Goal: Task Accomplishment & Management: Complete application form

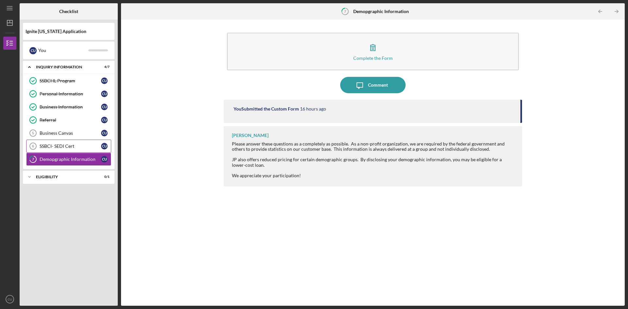
click at [62, 148] on div "SSBCI- SEDI Cert" at bounding box center [70, 146] width 61 height 5
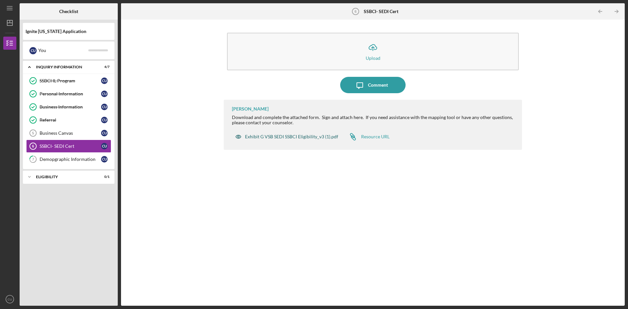
click at [306, 135] on div "Exhibit G VSB SEDI SSBCI Eligibility_v3 (1).pdf" at bounding box center [291, 136] width 93 height 5
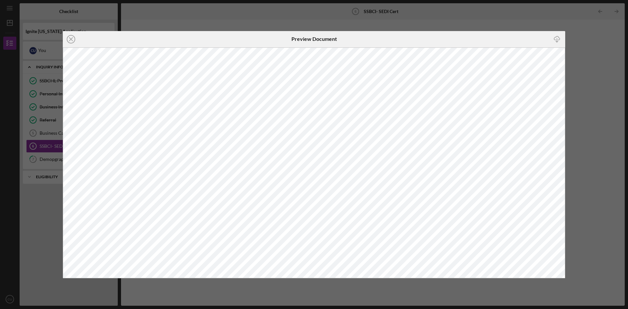
click at [484, 23] on div "Icon/Close Preview Document Icon/Download" at bounding box center [314, 154] width 628 height 309
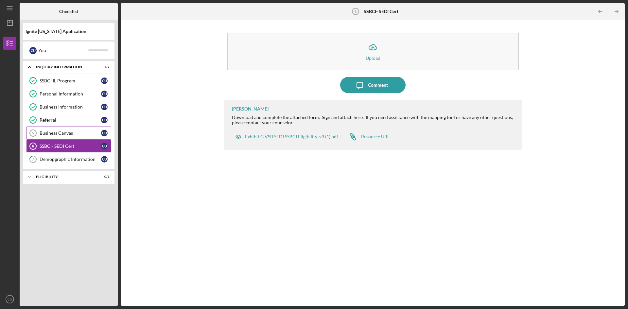
click at [62, 131] on div "Business Canvas" at bounding box center [70, 132] width 61 height 5
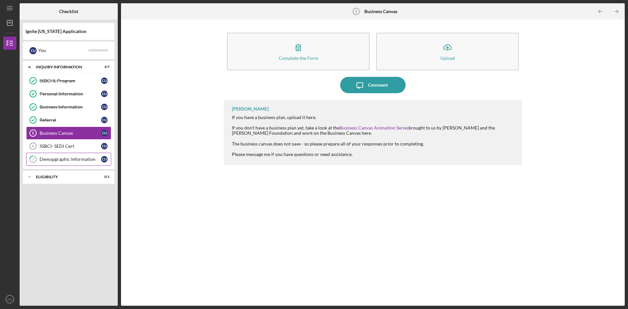
click at [62, 156] on link "7 Demopgraphic Information C U" at bounding box center [68, 159] width 85 height 13
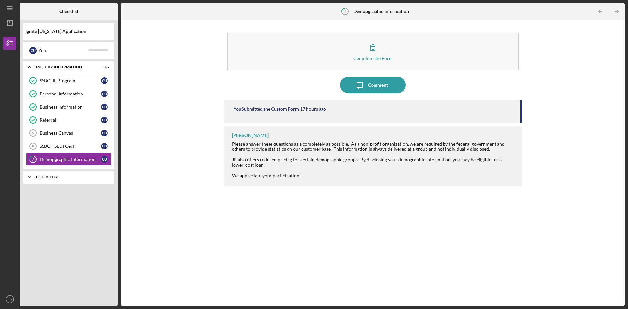
click at [54, 179] on div "Eligibility" at bounding box center [71, 177] width 70 height 4
click at [56, 147] on div "SSBCI- SEDI Cert" at bounding box center [70, 146] width 61 height 5
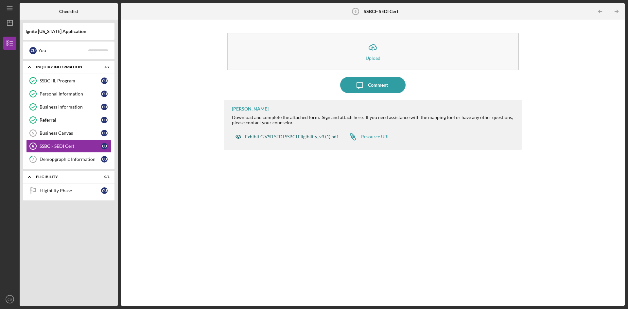
click at [312, 138] on div "Exhibit G VSB SEDI SSBCI Eligibility_v3 (1).pdf" at bounding box center [291, 136] width 93 height 5
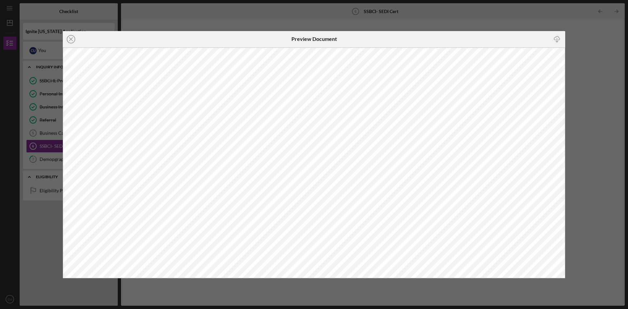
click at [181, 14] on div "Icon/Close Preview Document Icon/Download" at bounding box center [314, 154] width 628 height 309
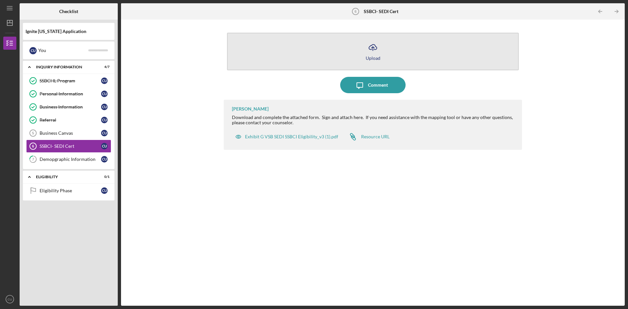
click at [376, 59] on div "Upload" at bounding box center [373, 58] width 15 height 5
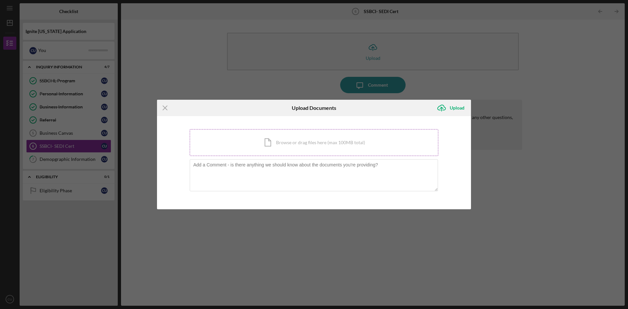
click at [308, 144] on div "Icon/Document Browse or drag files here (max 100MB total) Tap to choose files o…" at bounding box center [314, 142] width 249 height 27
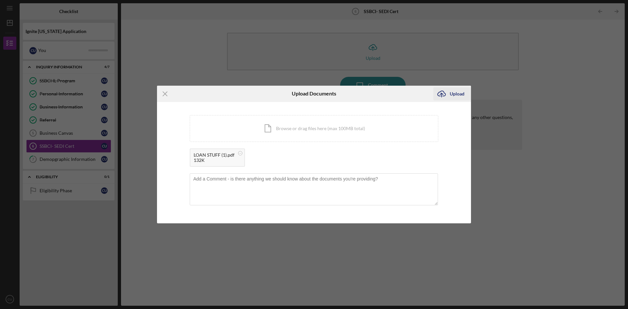
click at [460, 95] on div "Upload" at bounding box center [457, 93] width 15 height 13
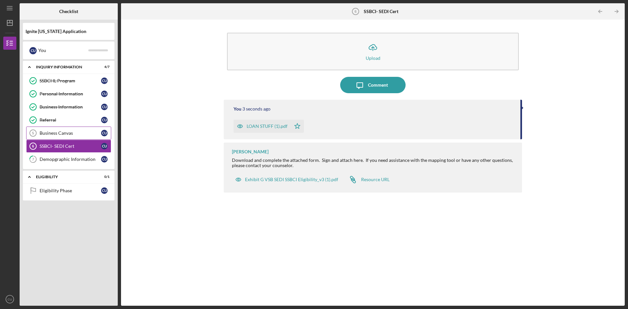
click at [60, 136] on link "Business Canvas 5 Business Canvas C U" at bounding box center [68, 133] width 85 height 13
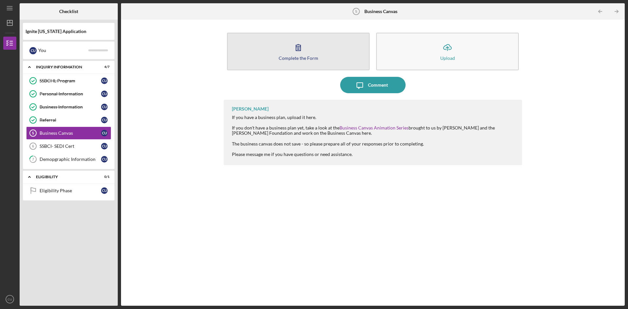
click at [300, 53] on icon "button" at bounding box center [298, 47] width 16 height 16
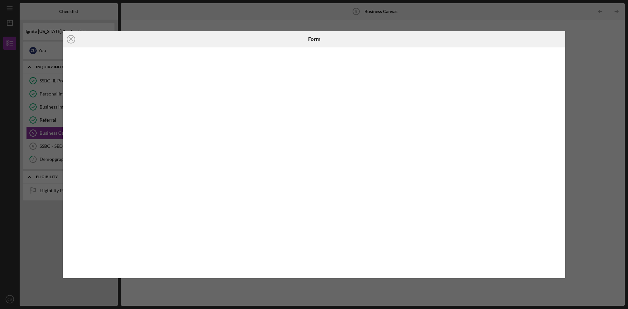
drag, startPoint x: 610, startPoint y: 39, endPoint x: 608, endPoint y: 42, distance: 3.9
click at [610, 41] on div "Icon/Close Form" at bounding box center [314, 154] width 628 height 309
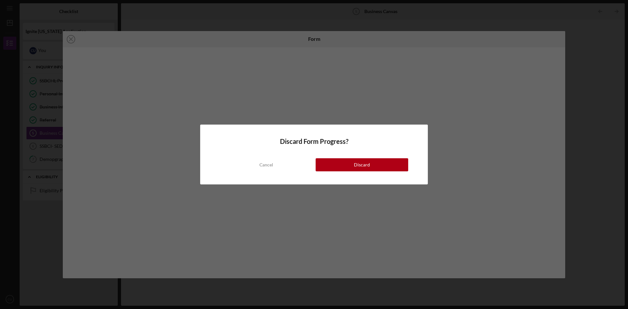
click at [322, 163] on button "Discard" at bounding box center [362, 164] width 93 height 13
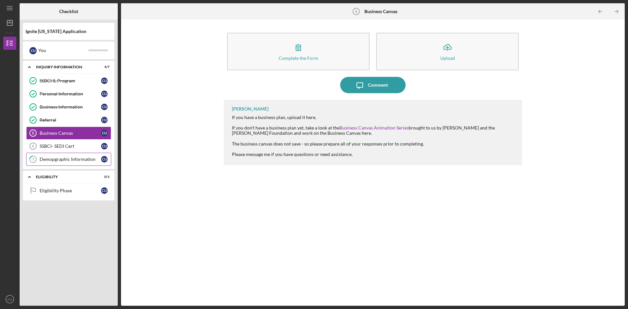
click at [52, 160] on div "Demopgraphic Information" at bounding box center [70, 159] width 61 height 5
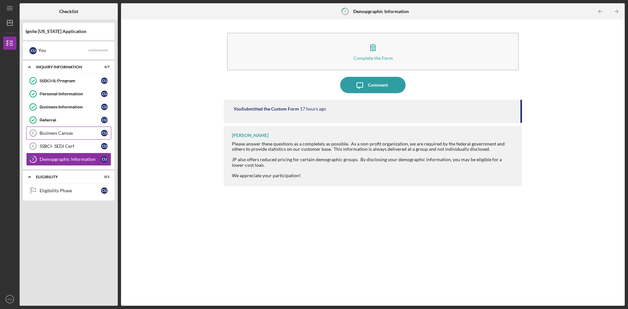
click at [63, 136] on link "Business Canvas 5 Business Canvas C U" at bounding box center [68, 133] width 85 height 13
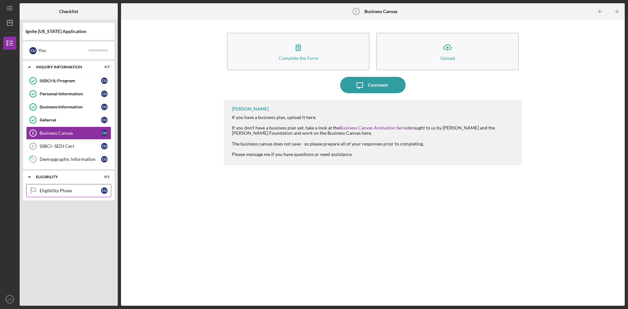
click at [61, 194] on link "Eligibility Phase Eligibility Phase C U" at bounding box center [68, 190] width 85 height 13
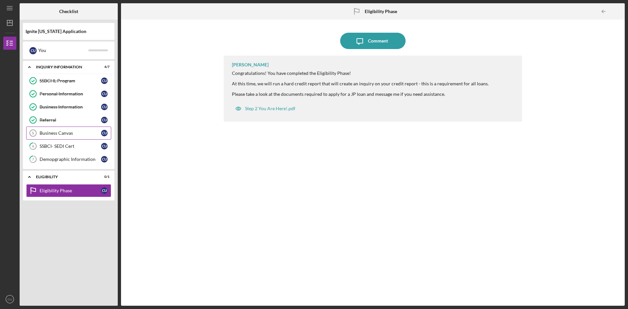
click at [60, 136] on div "Business Canvas" at bounding box center [70, 132] width 61 height 5
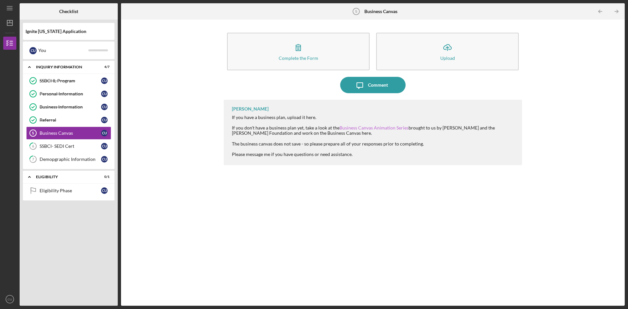
click at [358, 129] on link "Business Canvas Animation Series" at bounding box center [373, 128] width 69 height 6
drag, startPoint x: 78, startPoint y: 190, endPoint x: 84, endPoint y: 189, distance: 5.9
click at [81, 192] on div "Eligibility Phase" at bounding box center [70, 190] width 61 height 5
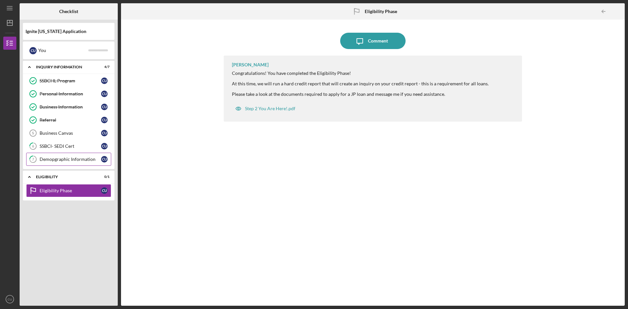
click at [82, 158] on div "Demopgraphic Information" at bounding box center [70, 159] width 61 height 5
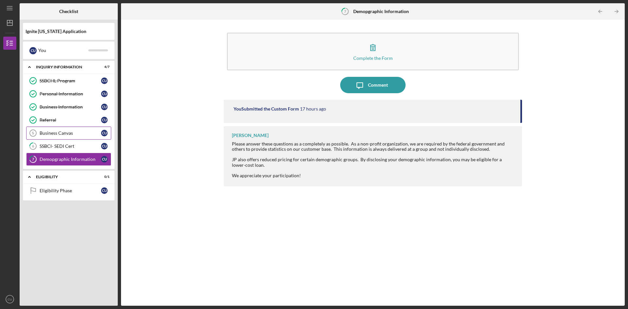
click at [73, 128] on link "Business Canvas 5 Business Canvas C U" at bounding box center [68, 133] width 85 height 13
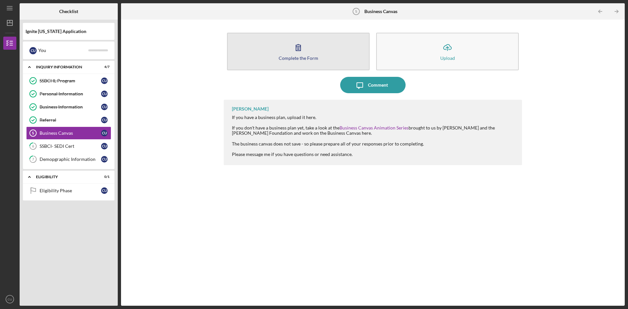
click at [296, 56] on div "Complete the Form" at bounding box center [299, 58] width 40 height 5
